Goal: Information Seeking & Learning: Find specific fact

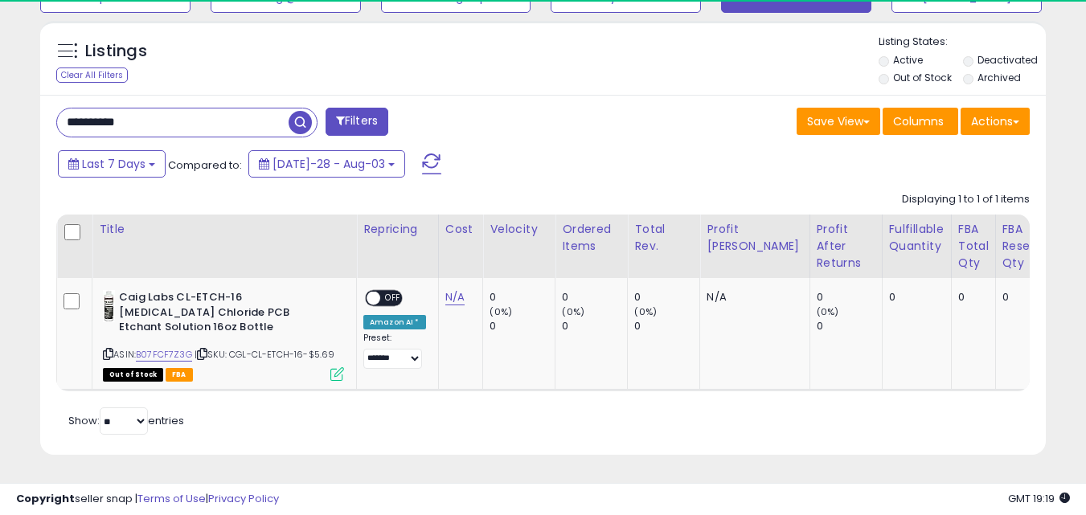
scroll to position [330, 582]
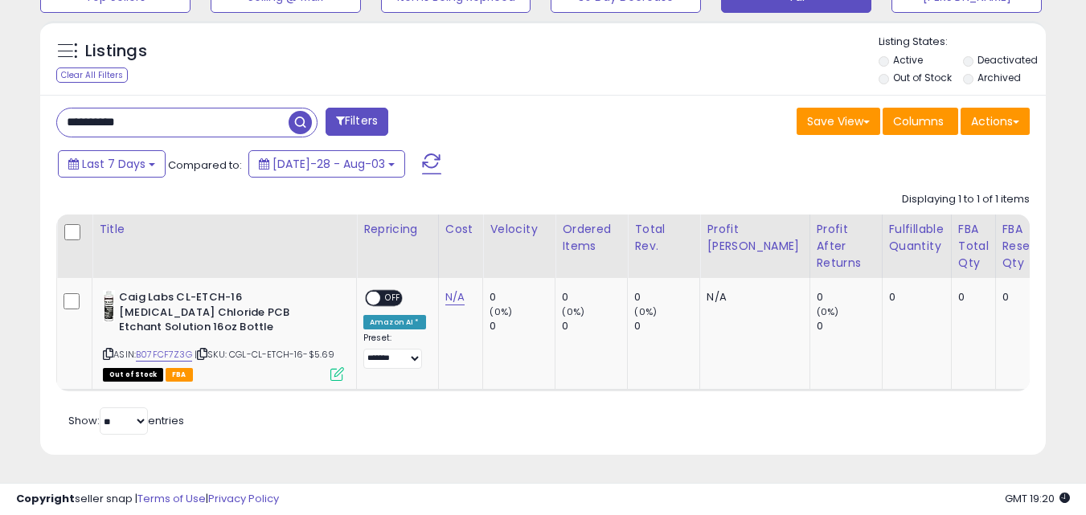
click at [294, 111] on span "button" at bounding box center [300, 122] width 23 height 23
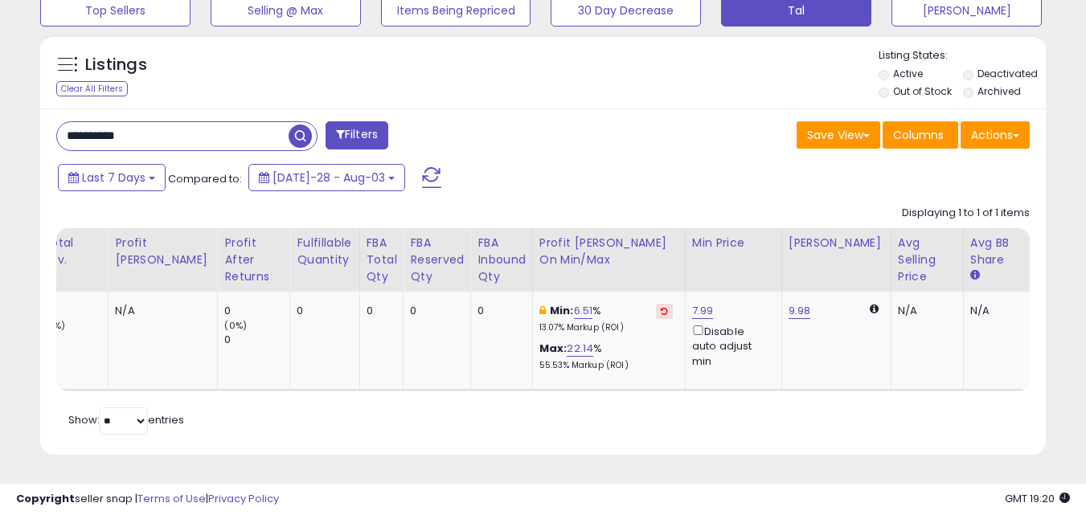
scroll to position [0, 665]
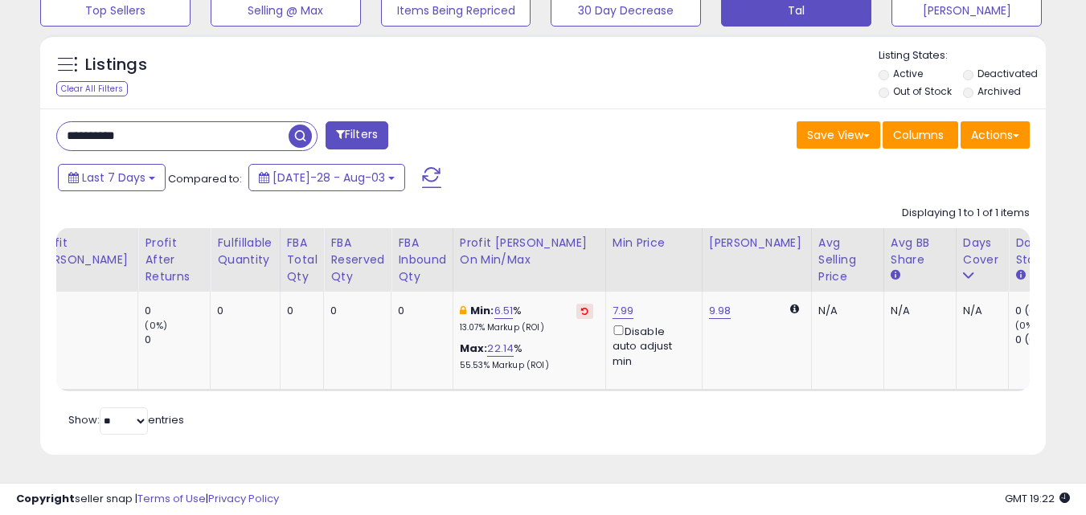
click at [256, 141] on div "**********" at bounding box center [293, 137] width 499 height 32
click at [248, 134] on input "**********" at bounding box center [173, 136] width 232 height 28
paste input "text"
click at [296, 125] on span "button" at bounding box center [300, 136] width 23 height 23
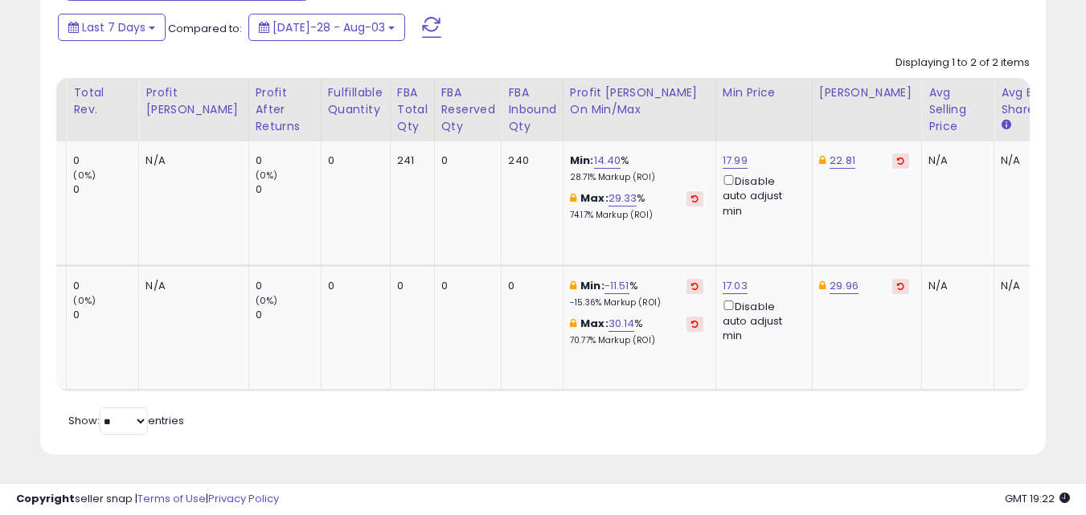
scroll to position [0, 0]
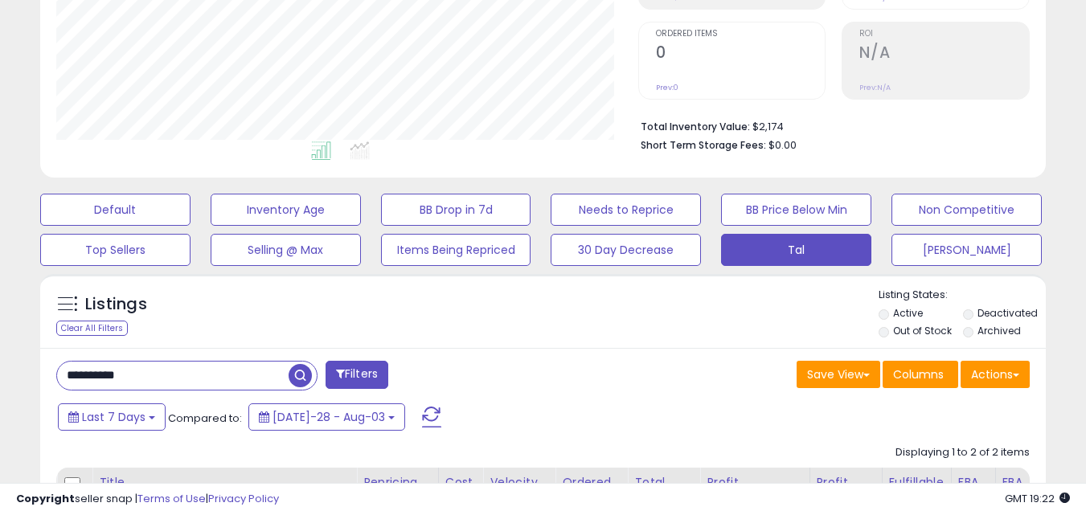
click at [158, 381] on input "**********" at bounding box center [173, 376] width 232 height 28
paste input "text"
click at [297, 364] on span "button" at bounding box center [300, 375] width 23 height 23
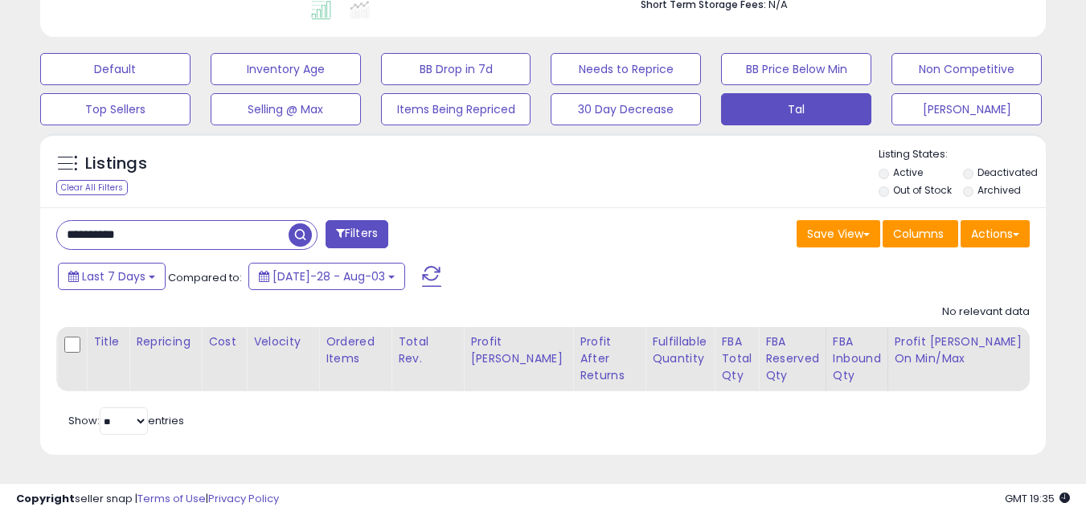
click at [241, 225] on input "**********" at bounding box center [173, 235] width 232 height 28
paste input "text"
click at [303, 223] on span "button" at bounding box center [300, 234] width 23 height 23
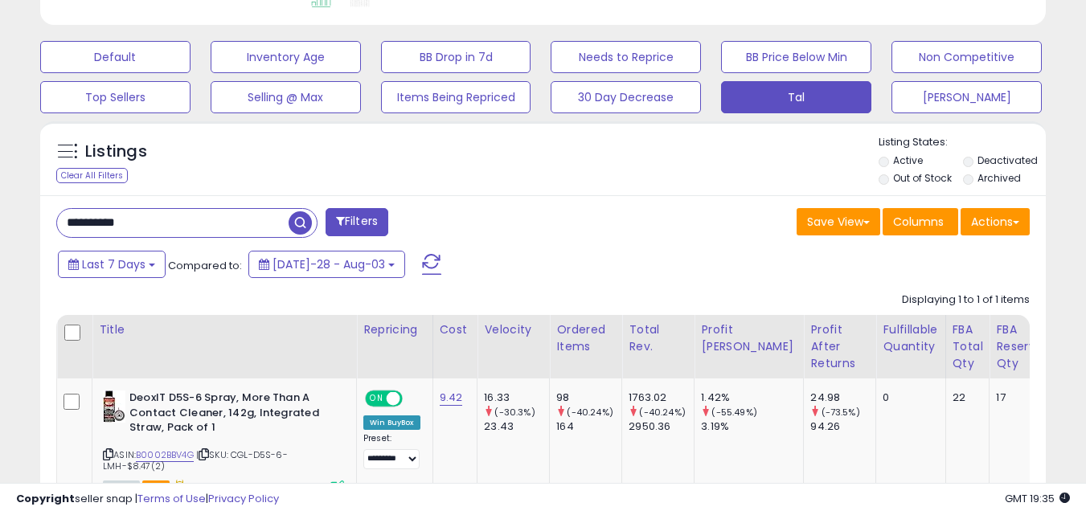
scroll to position [330, 582]
drag, startPoint x: 253, startPoint y: 457, endPoint x: 236, endPoint y: 456, distance: 17.0
click at [236, 456] on span "| SKU: CGL-D5S-6-LMH-$8.47(2)" at bounding box center [195, 461] width 185 height 24
click at [243, 450] on span "| SKU: CGL-D5S-6-LMH-$8.47(2)" at bounding box center [195, 461] width 185 height 24
drag, startPoint x: 261, startPoint y: 453, endPoint x: 235, endPoint y: 457, distance: 26.7
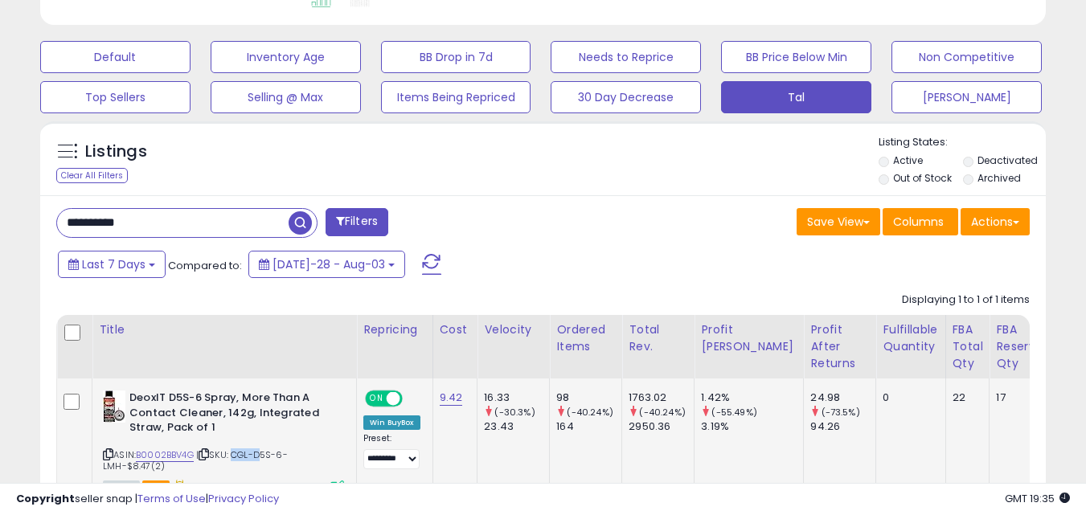
click at [235, 457] on span "| SKU: CGL-D5S-6-LMH-$8.47(2)" at bounding box center [195, 461] width 185 height 24
copy span "CGL-"
click at [203, 217] on input "**********" at bounding box center [173, 223] width 232 height 28
paste input "text"
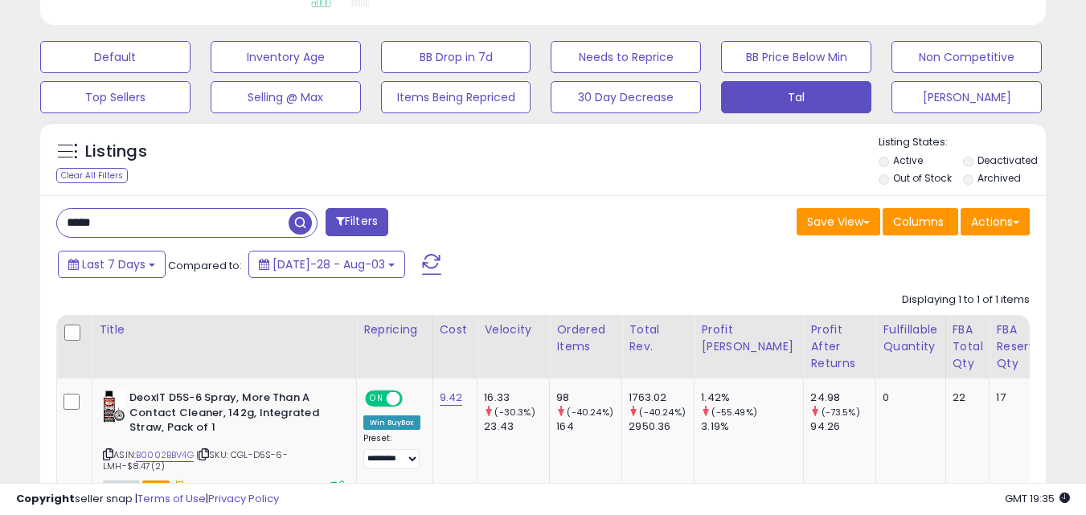
type input "****"
click at [296, 221] on span "button" at bounding box center [300, 222] width 23 height 23
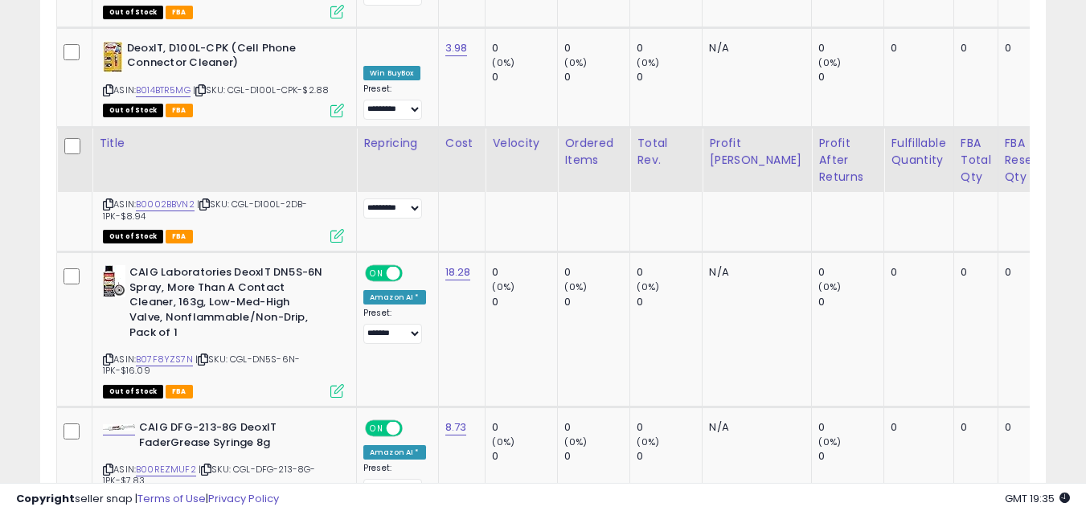
scroll to position [3181, 0]
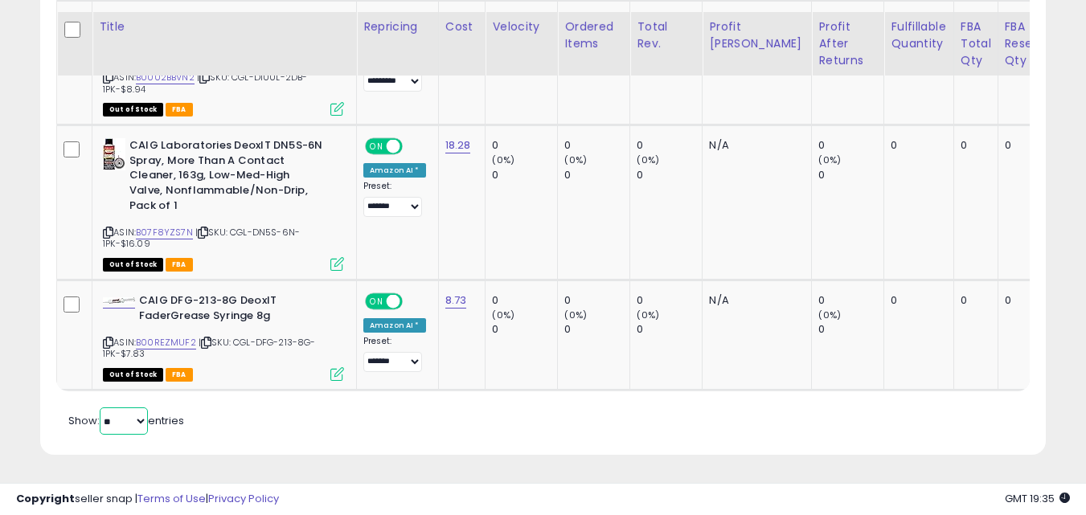
drag, startPoint x: 136, startPoint y: 412, endPoint x: 150, endPoint y: 423, distance: 17.2
click at [136, 413] on select "** **" at bounding box center [124, 421] width 48 height 27
select select "**"
click at [101, 408] on select "** **" at bounding box center [124, 421] width 48 height 27
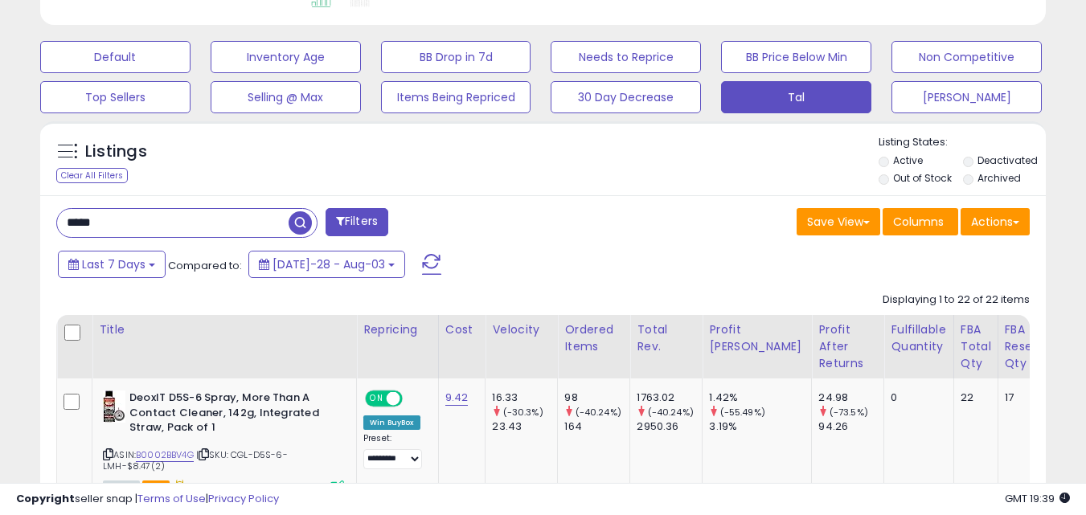
scroll to position [867, 0]
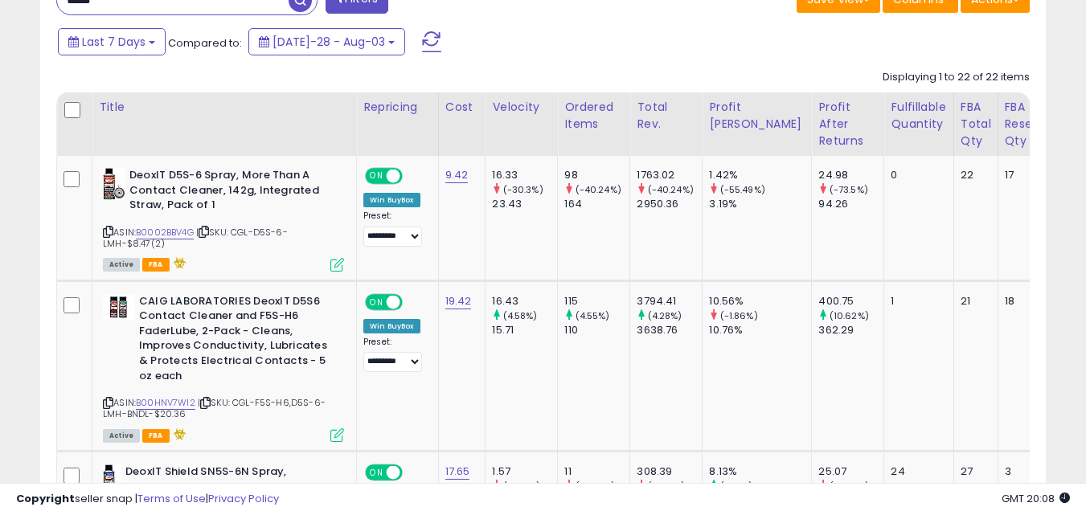
scroll to position [706, 0]
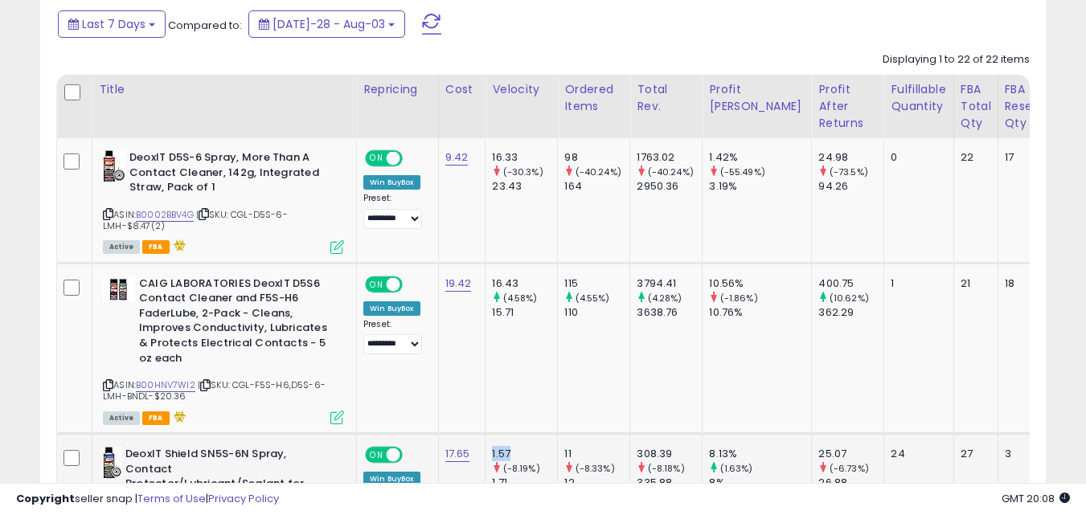
drag, startPoint x: 478, startPoint y: 465, endPoint x: 517, endPoint y: 460, distance: 39.8
click at [617, 372] on td "115 (4.55%) 110" at bounding box center [594, 348] width 72 height 170
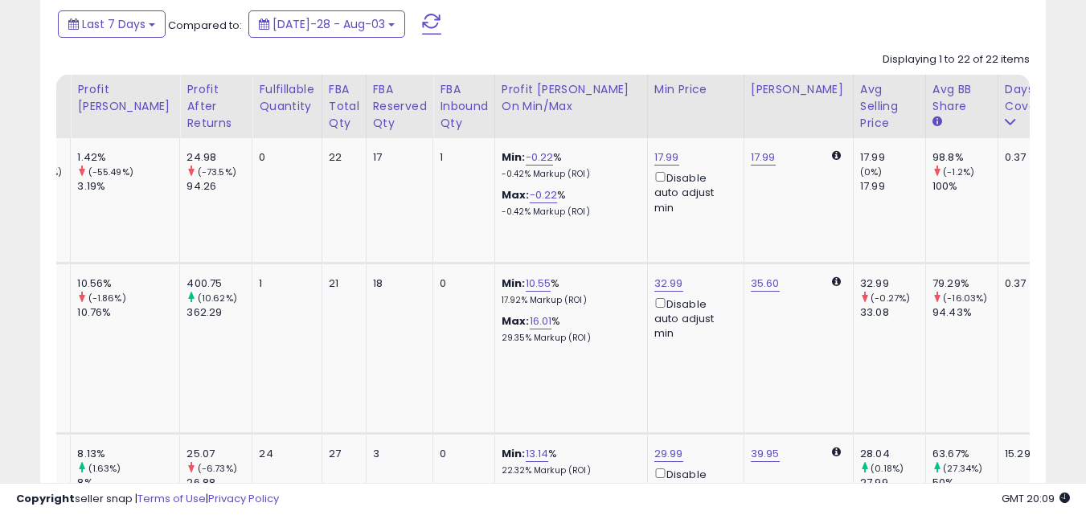
scroll to position [0, 637]
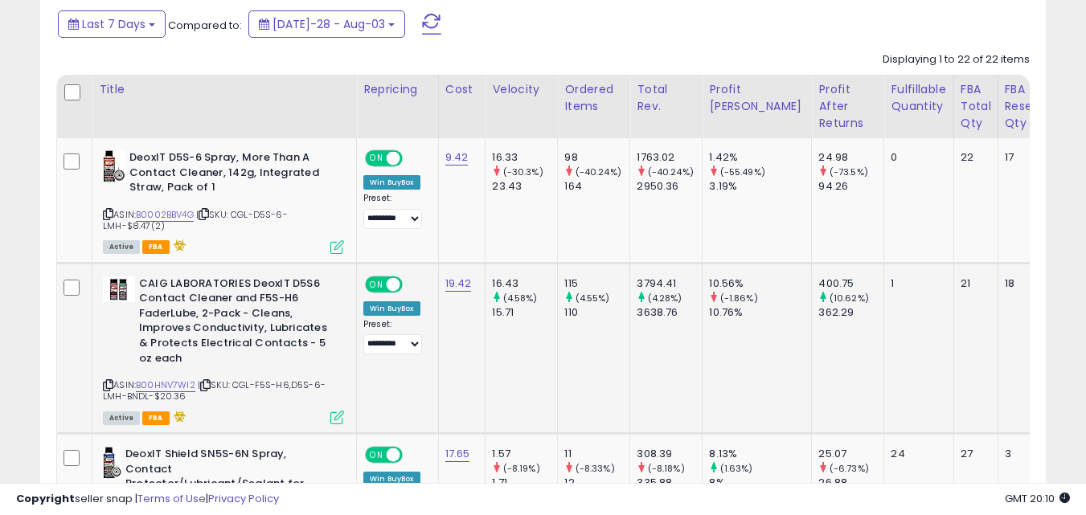
click at [107, 383] on icon at bounding box center [108, 385] width 10 height 9
click at [109, 383] on icon at bounding box center [108, 385] width 10 height 9
click at [498, 389] on td "16.43 (4.58%) 15.71" at bounding box center [522, 348] width 72 height 170
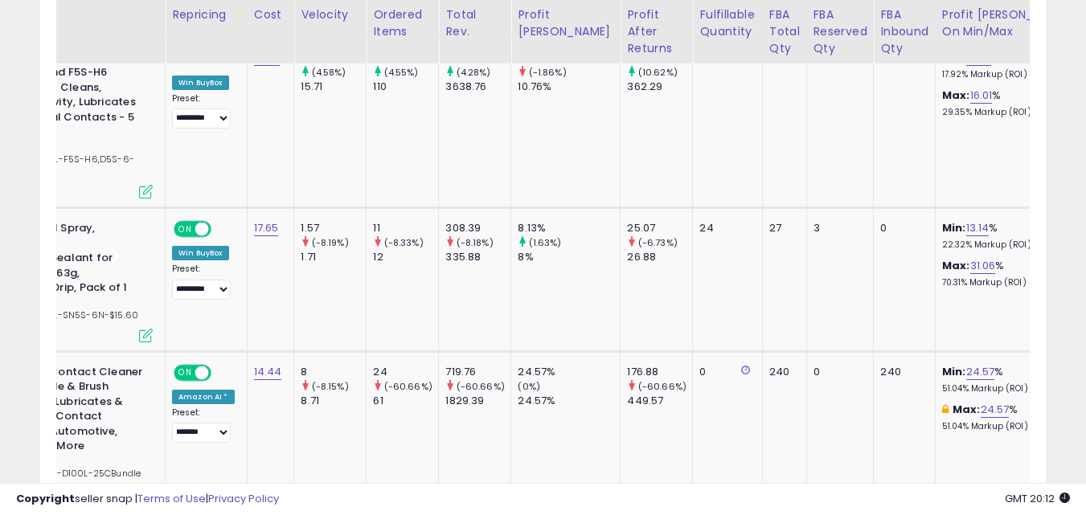
scroll to position [0, 121]
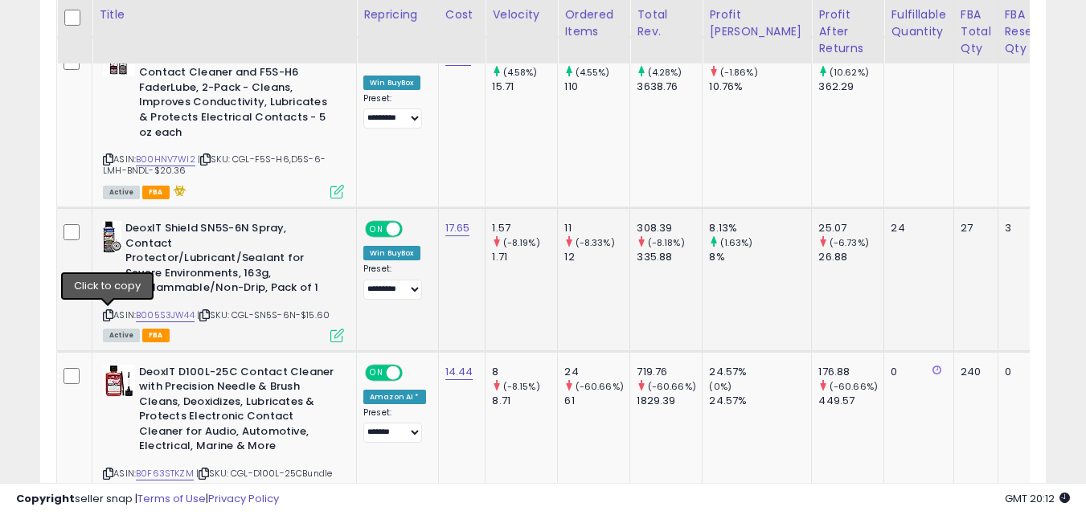
click at [108, 318] on icon at bounding box center [108, 315] width 10 height 9
click at [108, 312] on icon at bounding box center [108, 315] width 10 height 9
click at [108, 314] on icon at bounding box center [108, 315] width 10 height 9
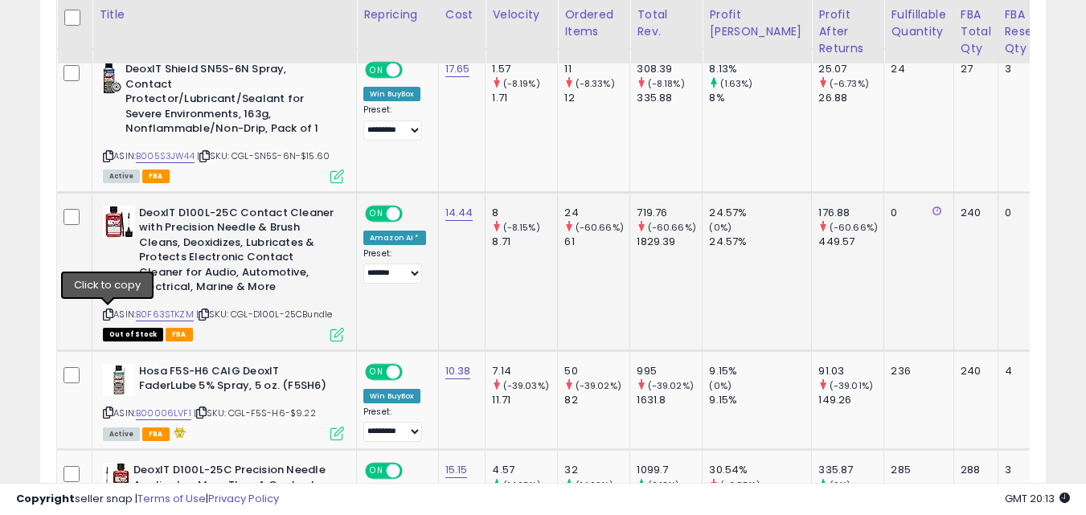
click at [106, 311] on icon at bounding box center [108, 314] width 10 height 9
click at [107, 312] on icon at bounding box center [108, 314] width 10 height 9
click at [105, 313] on icon at bounding box center [108, 314] width 10 height 9
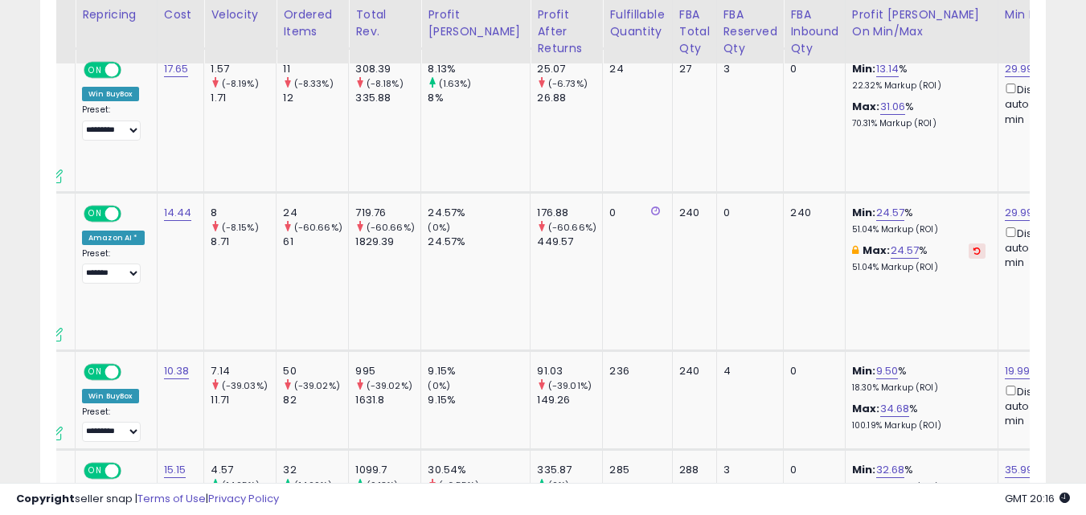
scroll to position [0, 0]
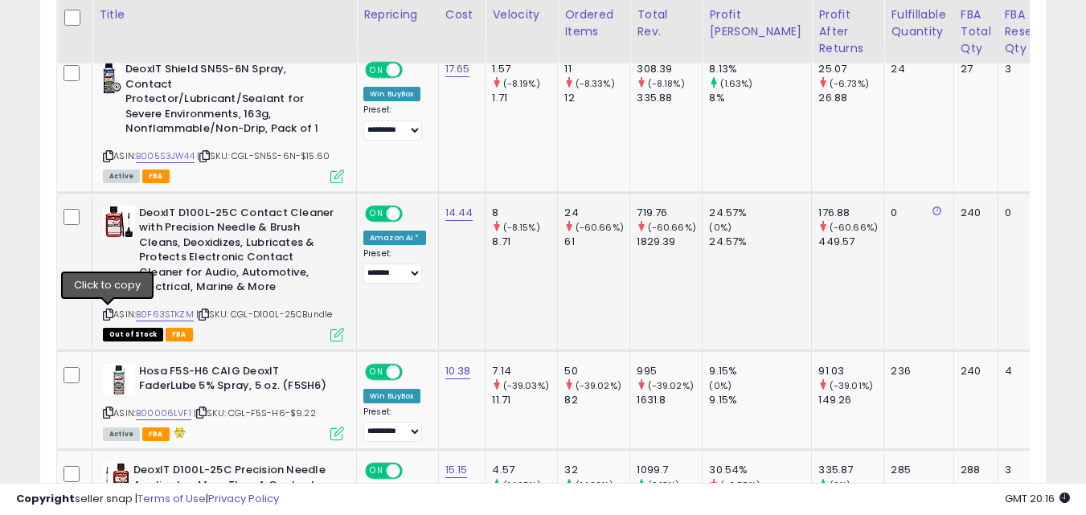
click at [112, 314] on icon at bounding box center [108, 314] width 10 height 9
click at [110, 313] on icon at bounding box center [108, 314] width 10 height 9
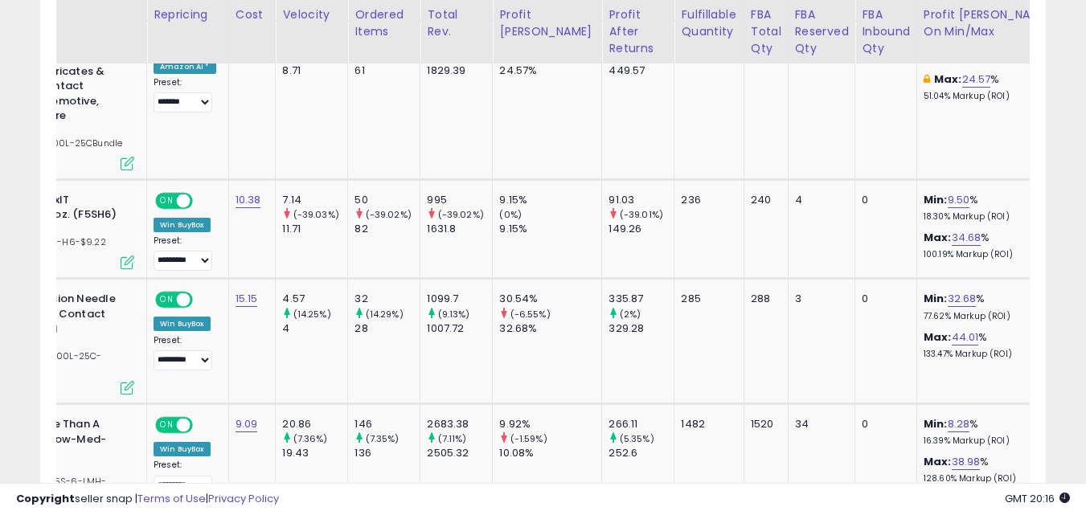
scroll to position [0, 234]
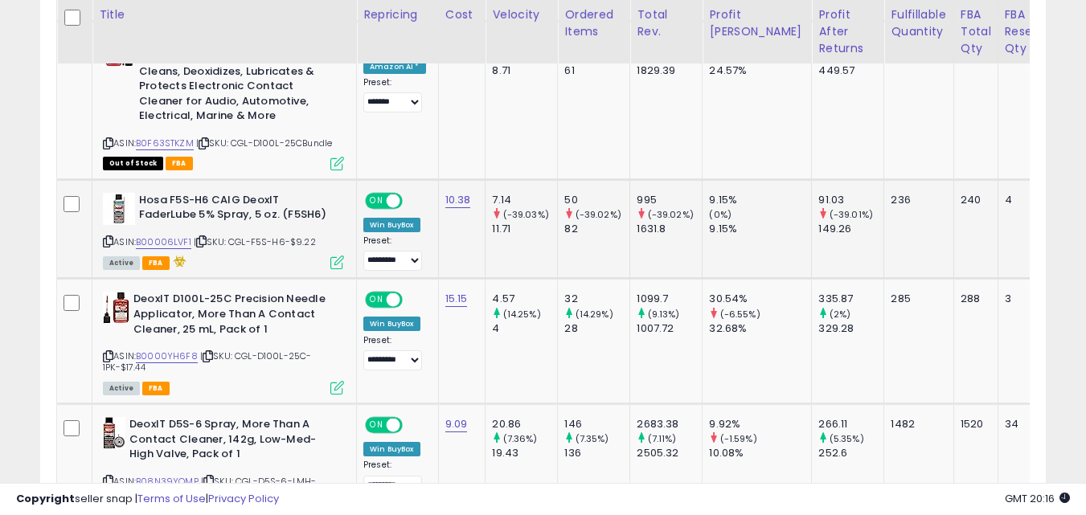
click at [109, 242] on icon at bounding box center [108, 241] width 10 height 9
click at [109, 239] on icon at bounding box center [108, 241] width 10 height 9
click at [105, 352] on icon at bounding box center [108, 356] width 10 height 9
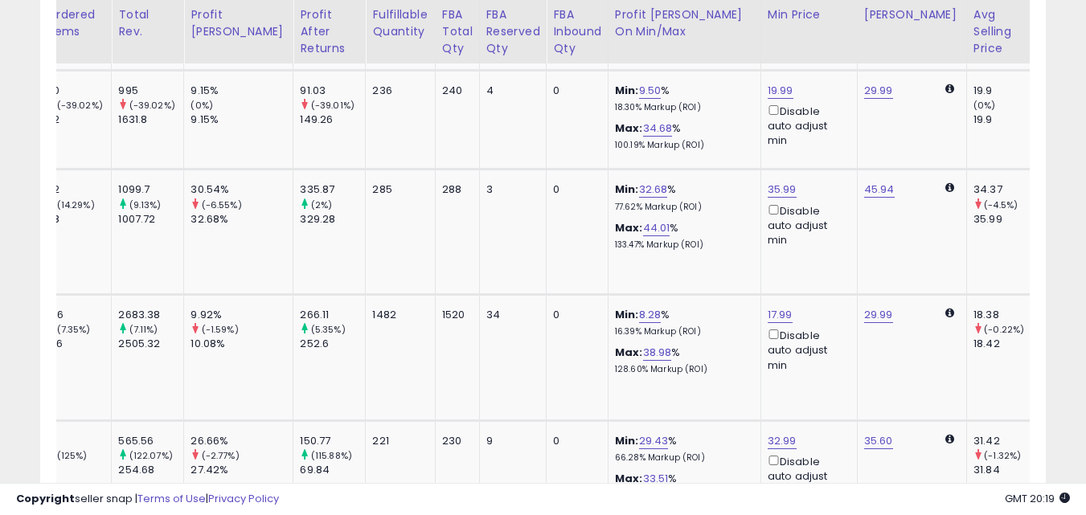
scroll to position [0, 459]
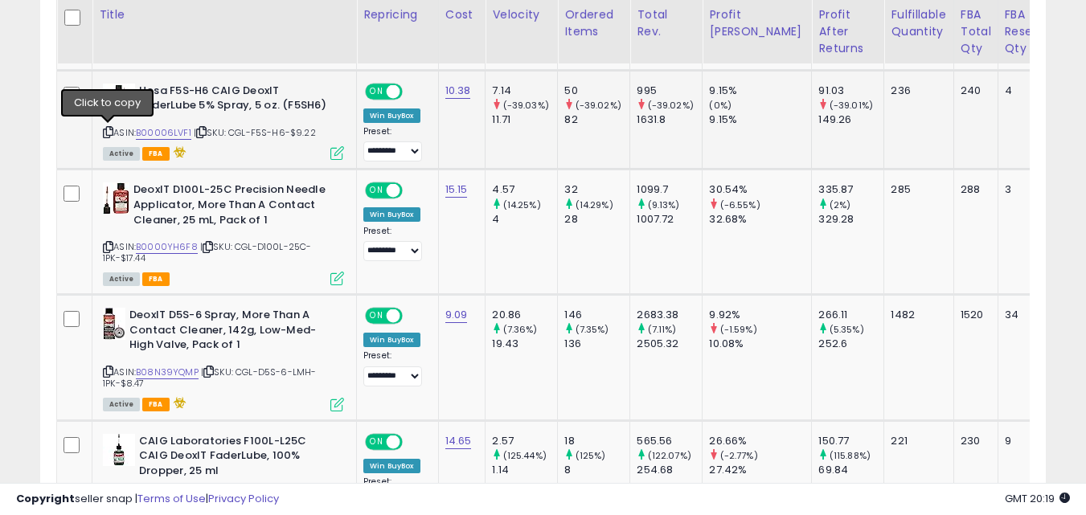
click at [107, 128] on icon at bounding box center [108, 132] width 10 height 9
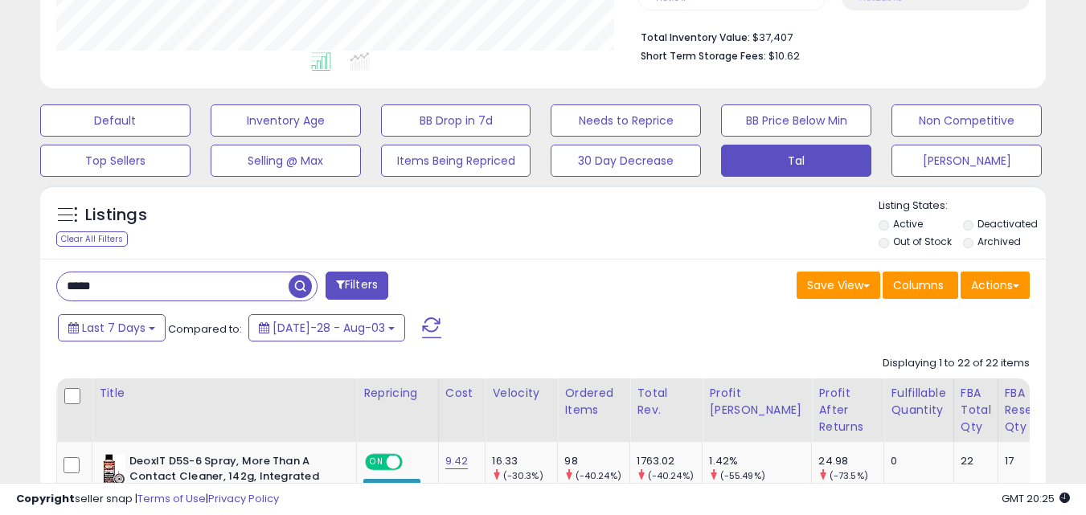
scroll to position [804, 0]
